Goal: Information Seeking & Learning: Learn about a topic

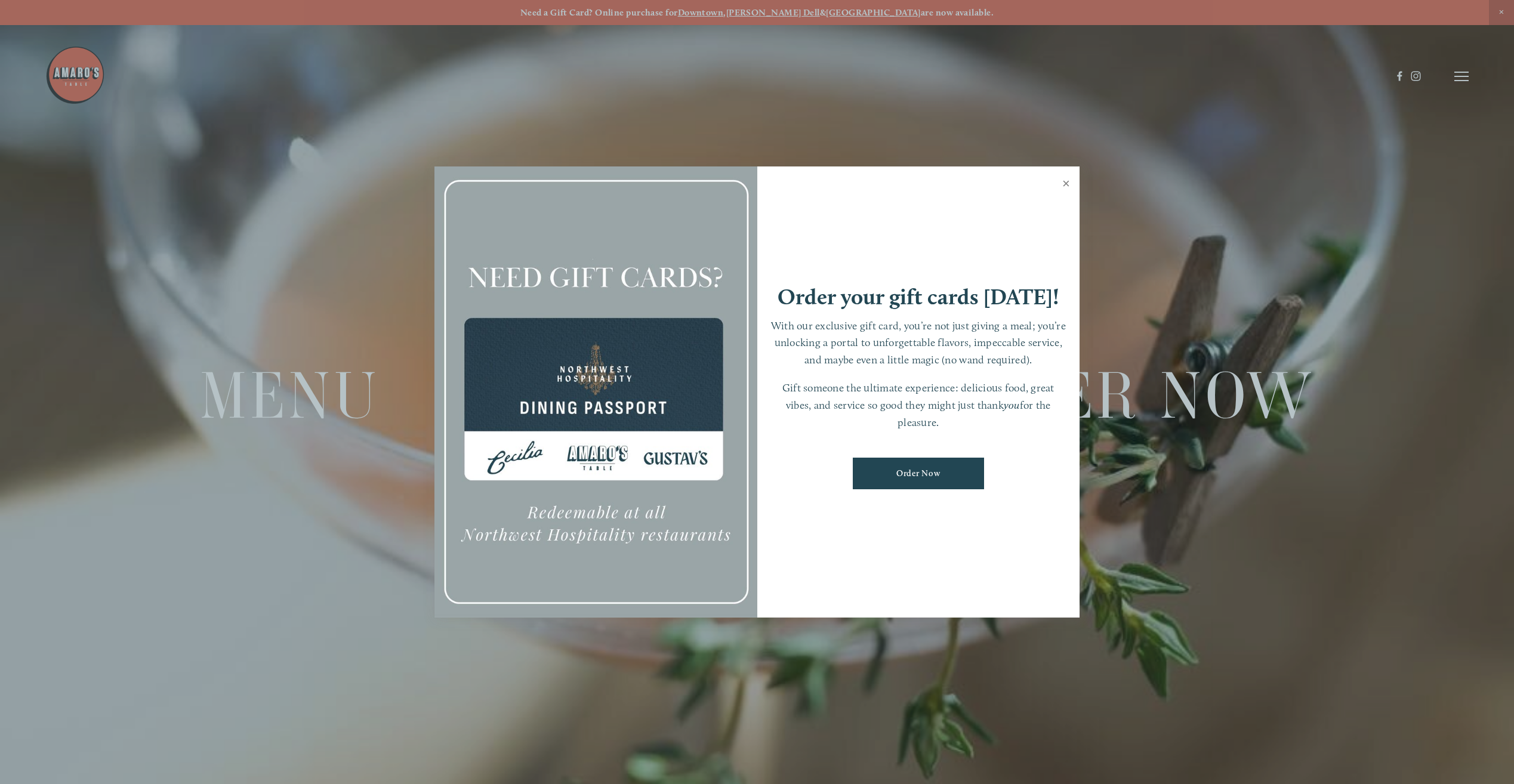
click at [1067, 184] on link "Close" at bounding box center [1066, 185] width 23 height 33
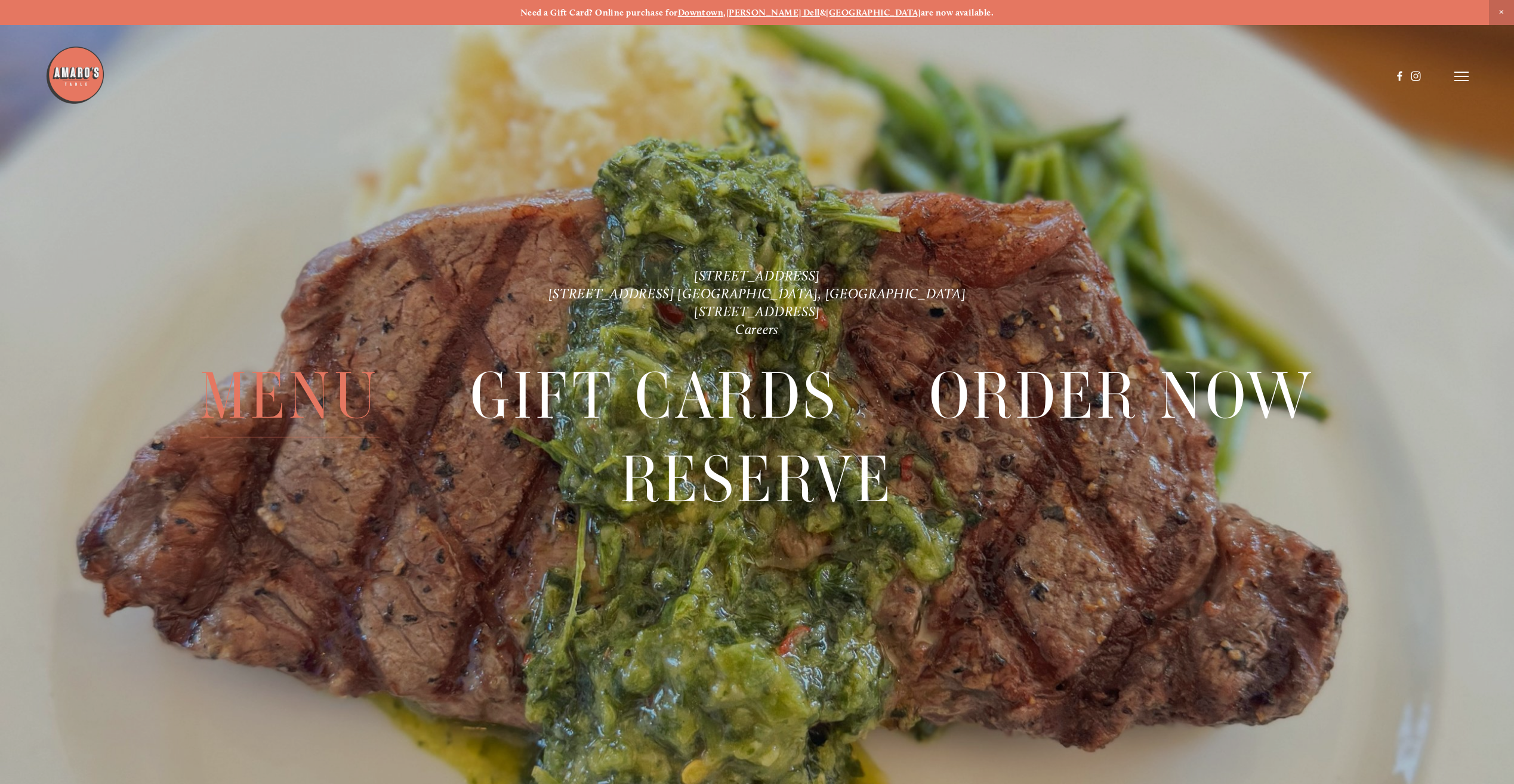
click at [337, 397] on span "Menu" at bounding box center [290, 395] width 180 height 83
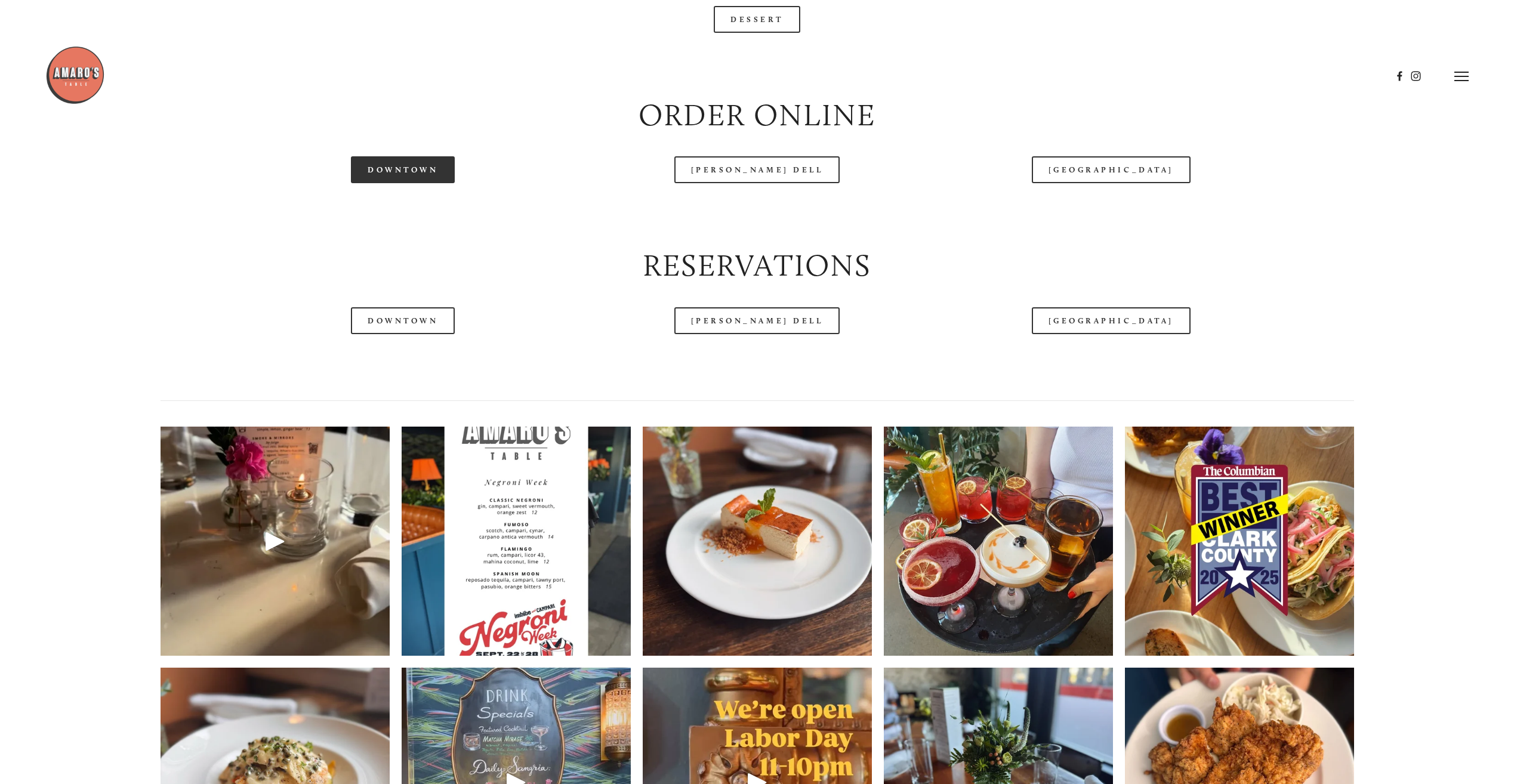
scroll to position [1491, 0]
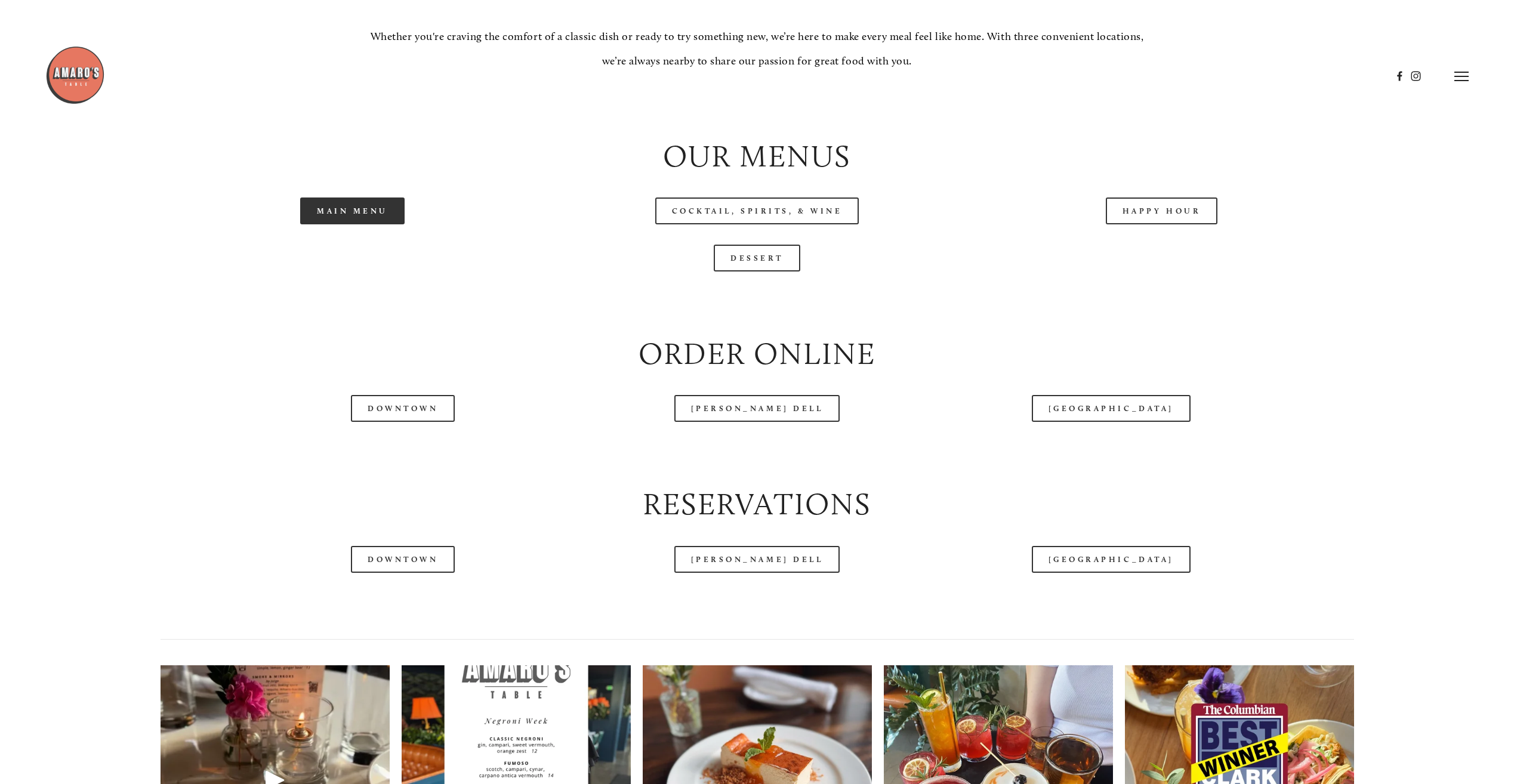
click at [371, 207] on link "Main Menu" at bounding box center [352, 210] width 104 height 27
click at [754, 416] on link "[PERSON_NAME] Dell" at bounding box center [757, 408] width 166 height 27
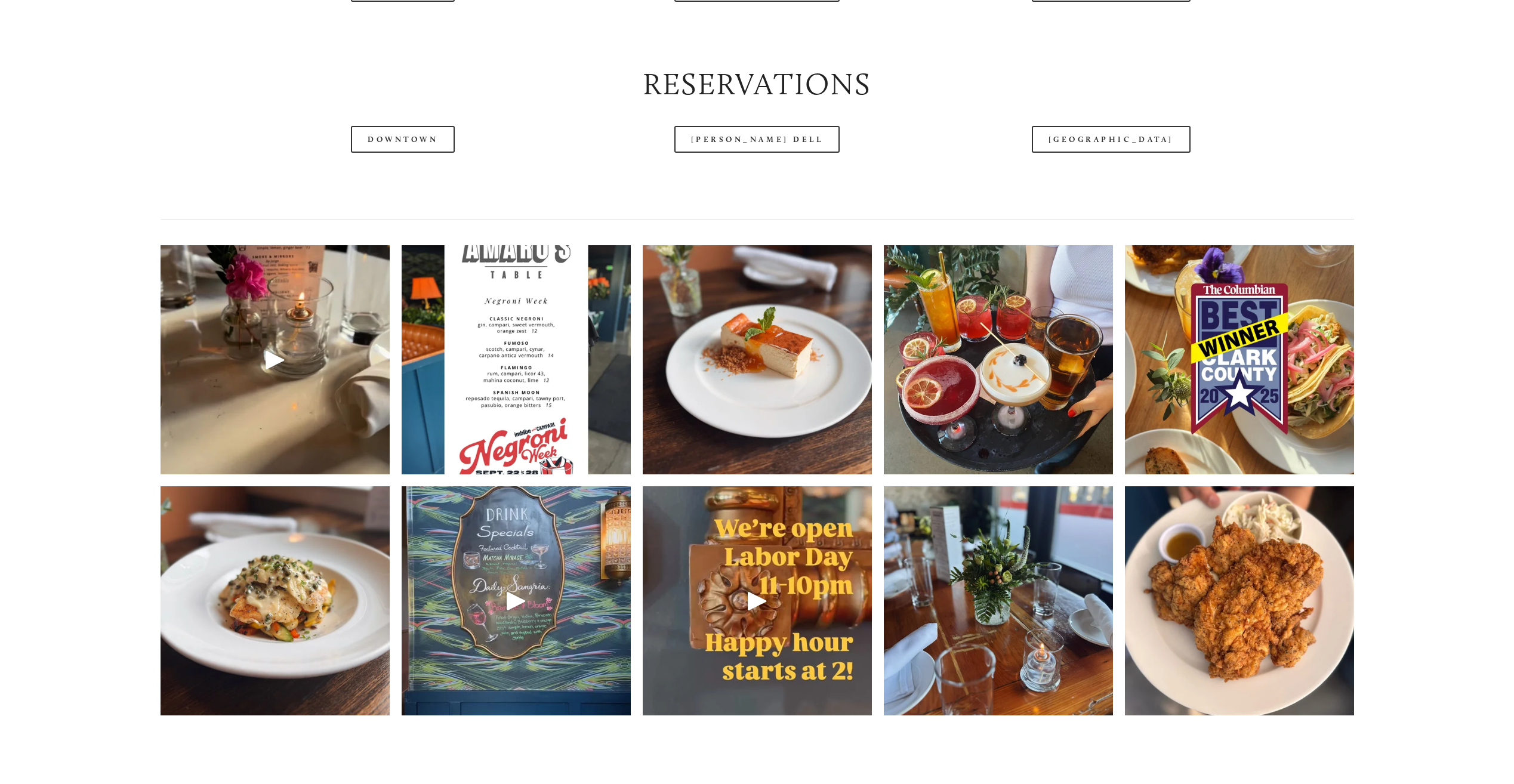
scroll to position [2028, 0]
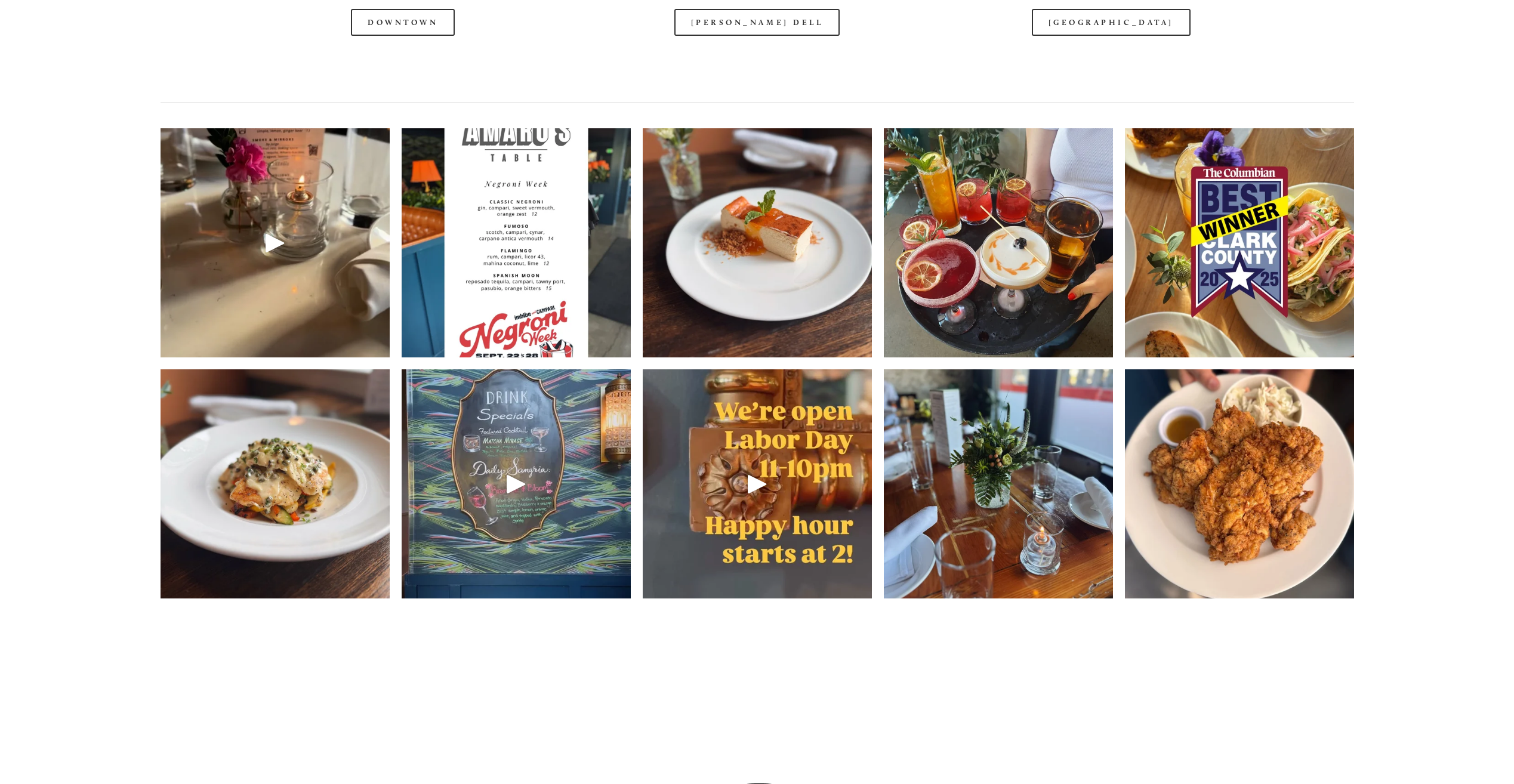
click at [285, 473] on img at bounding box center [275, 483] width 229 height 305
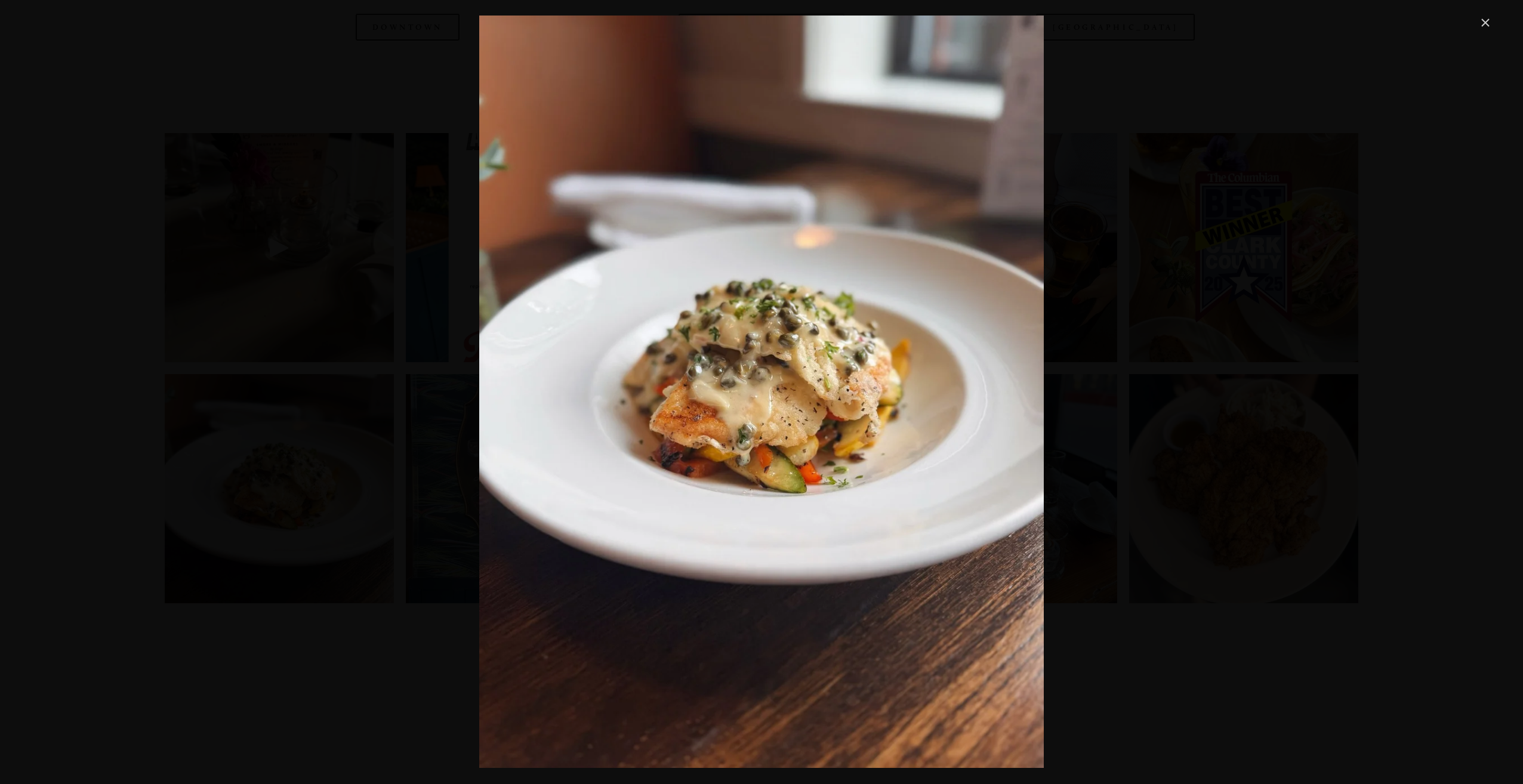
click at [1489, 26] on link "Close" at bounding box center [1485, 22] width 14 height 14
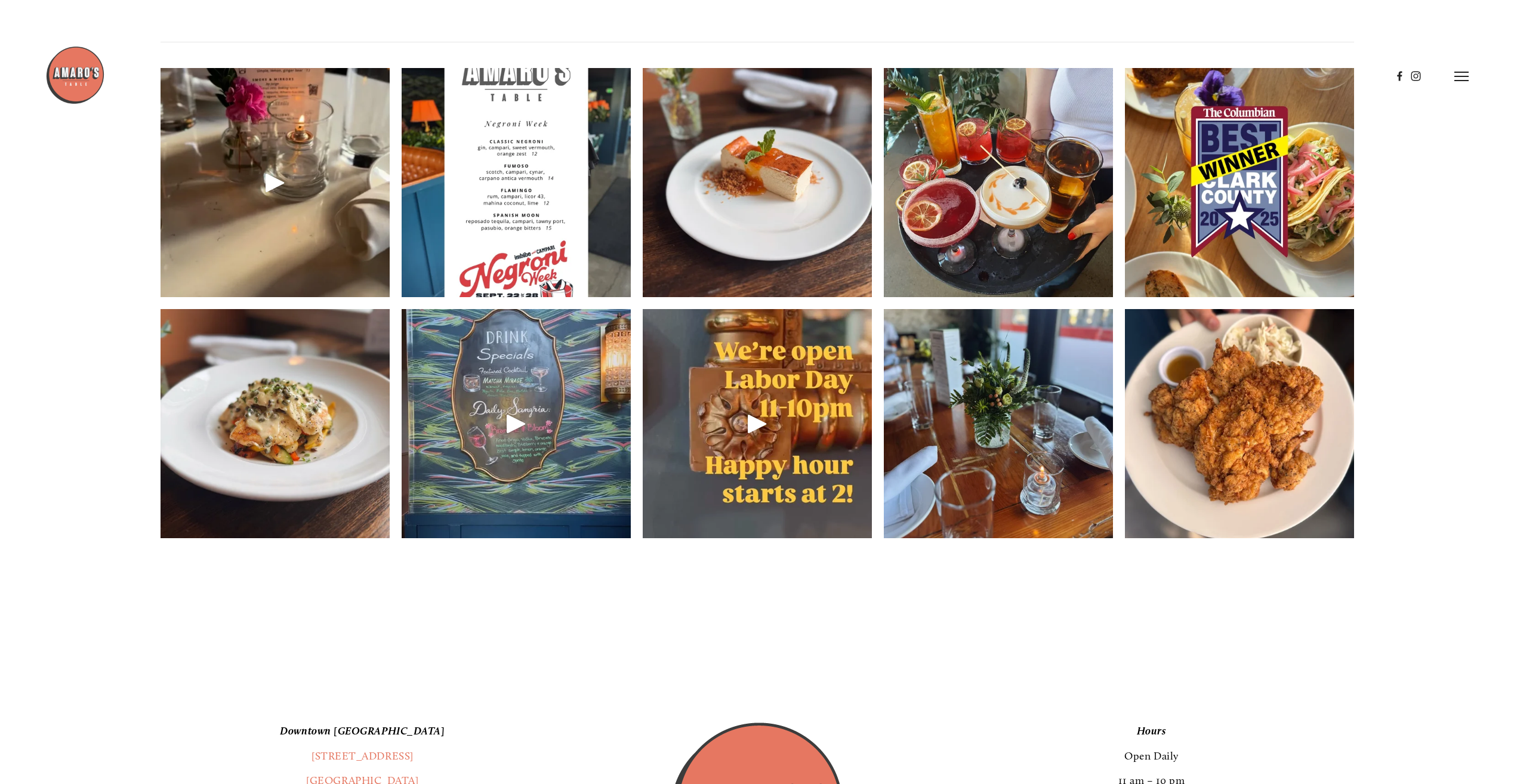
scroll to position [1909, 0]
